Goal: Information Seeking & Learning: Learn about a topic

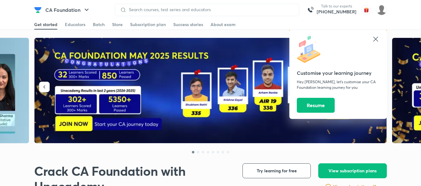
click at [158, 6] on div at bounding box center [207, 10] width 184 height 12
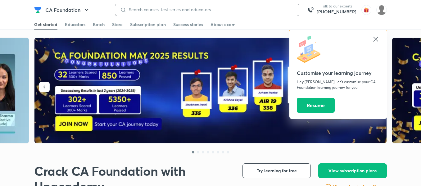
click at [149, 11] on input at bounding box center [209, 9] width 167 height 5
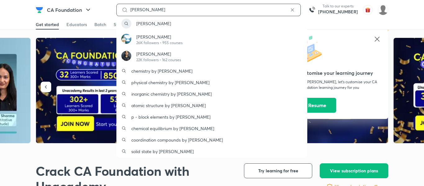
click at [149, 11] on input "[PERSON_NAME]" at bounding box center [208, 9] width 161 height 5
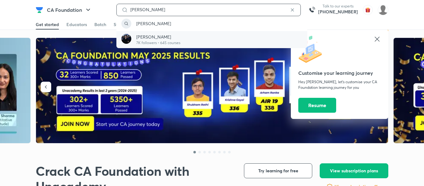
type input "[PERSON_NAME]"
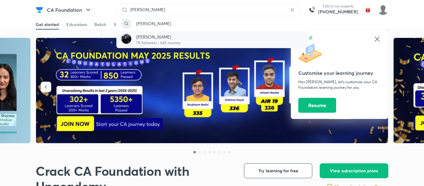
click at [146, 31] on div "[PERSON_NAME] 7K followers • 645 courses" at bounding box center [211, 39] width 191 height 17
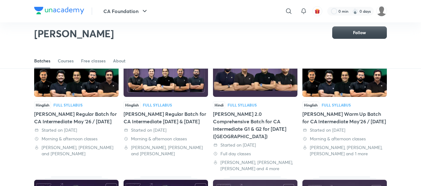
scroll to position [70, 0]
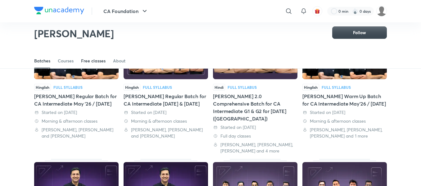
click at [97, 61] on div "Free classes" at bounding box center [93, 61] width 24 height 6
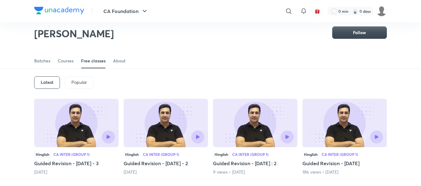
scroll to position [38, 0]
